Goal: Information Seeking & Learning: Learn about a topic

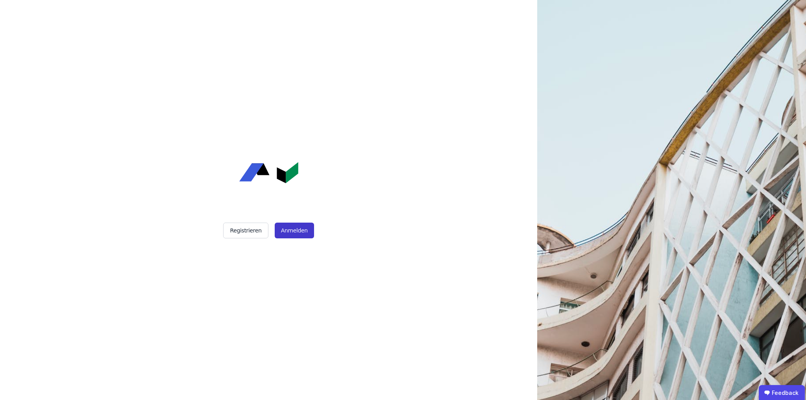
click at [298, 235] on button "Anmelden" at bounding box center [294, 231] width 39 height 16
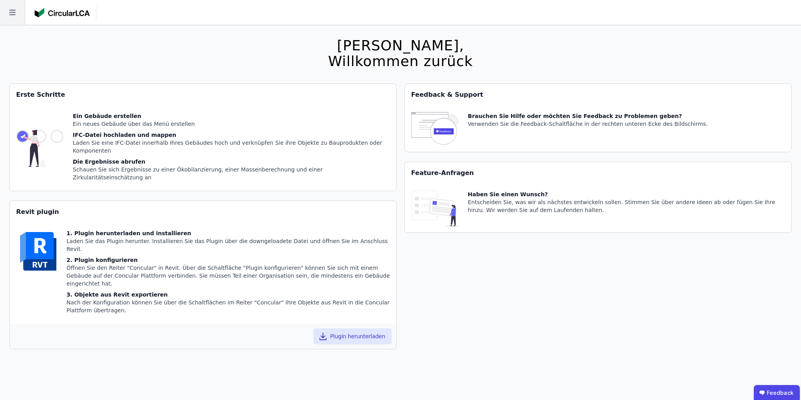
click at [20, 11] on icon at bounding box center [12, 12] width 25 height 25
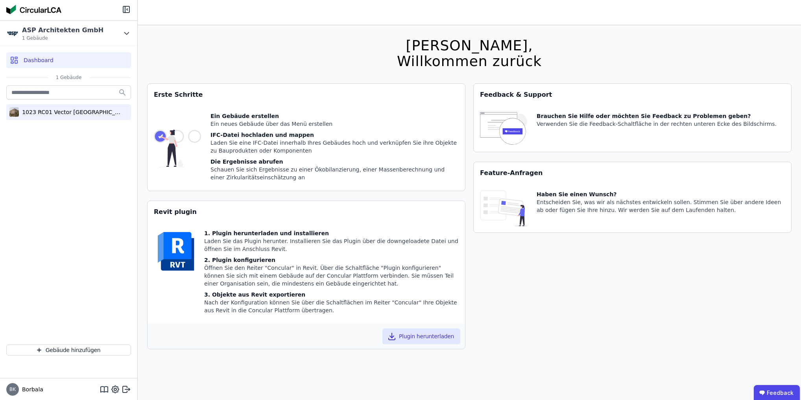
click at [55, 110] on div "1023 RC01 Vector Regensburg" at bounding box center [70, 112] width 102 height 8
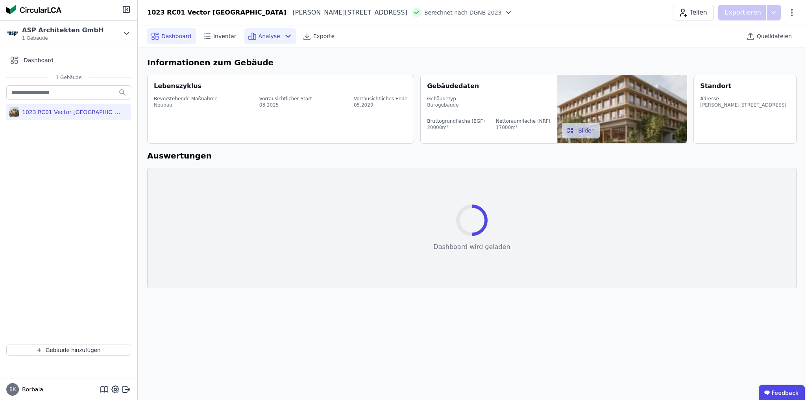
click at [259, 35] on span "Analyse" at bounding box center [270, 36] width 22 height 8
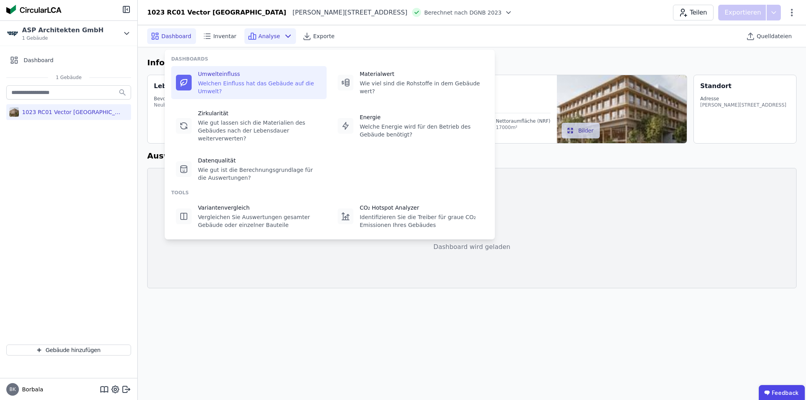
click at [218, 79] on div "Umwelteinfluss Welchen Einfluss hat das Gebäude auf die Umwelt?" at bounding box center [260, 82] width 124 height 25
